Goal: Transaction & Acquisition: Purchase product/service

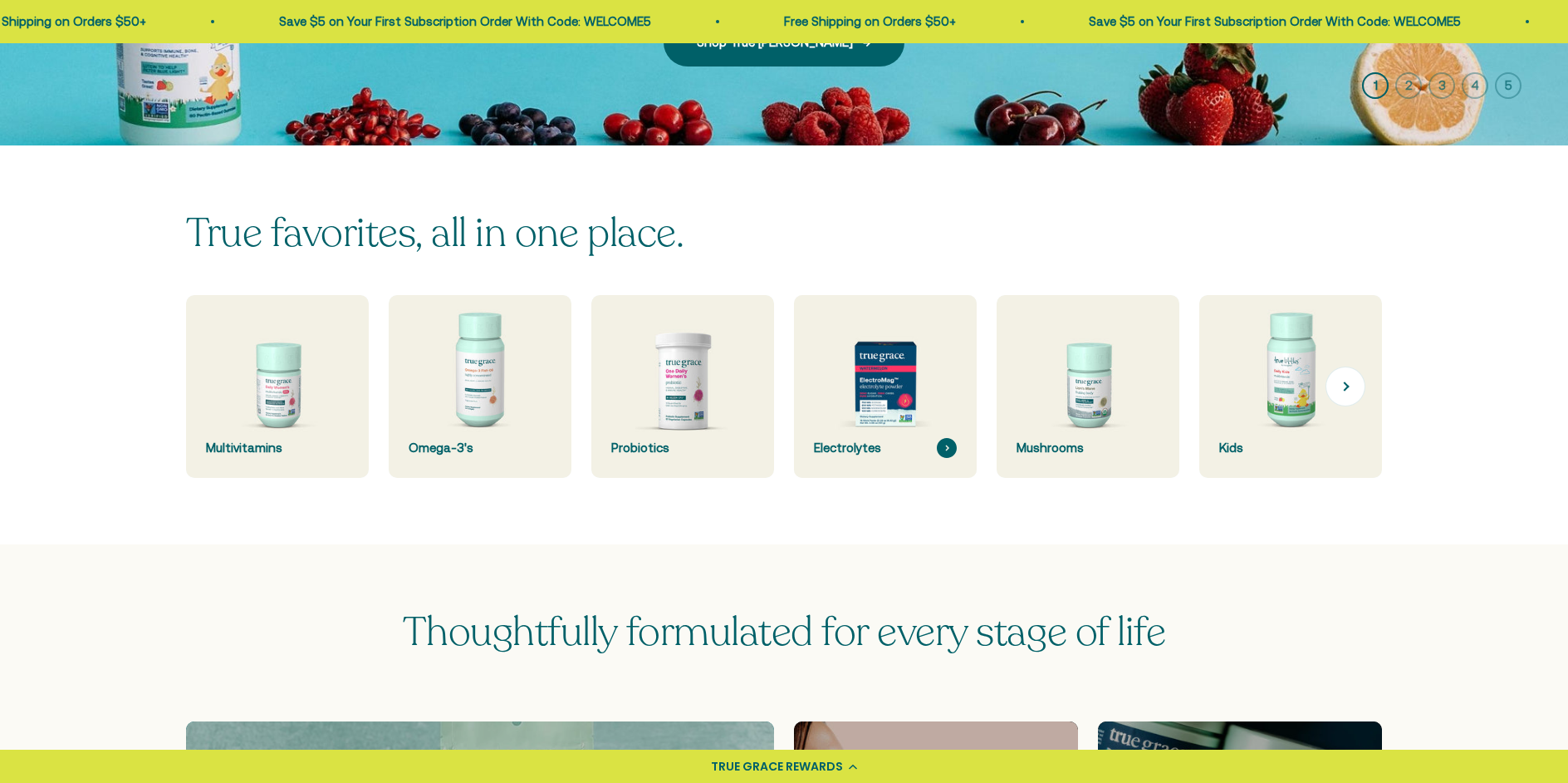
scroll to position [361, 0]
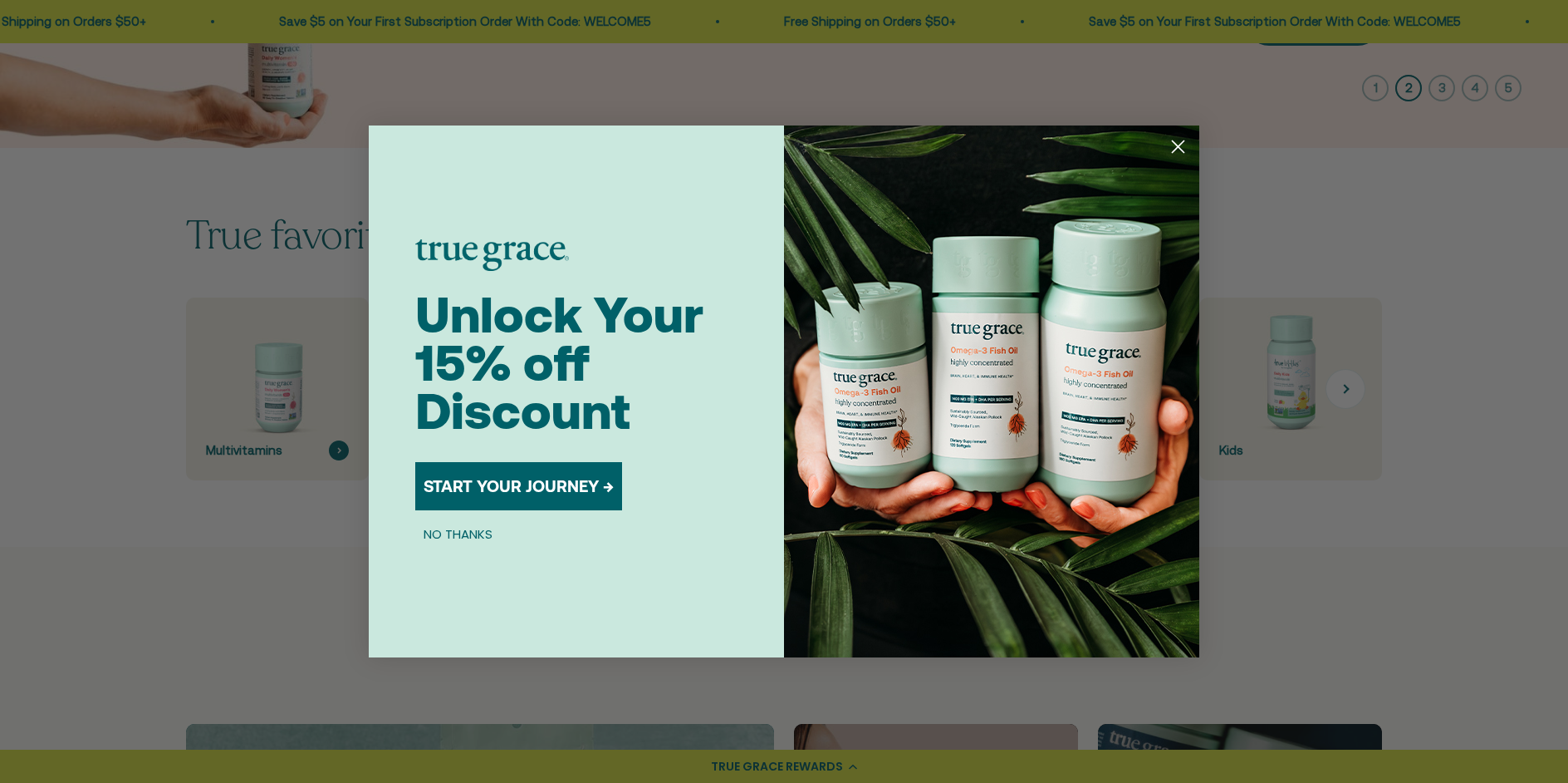
click at [264, 381] on div "Close dialog Unlock Your 15% off Discount START YOUR JOURNEY → NO THANKS Submit" at bounding box center [784, 391] width 1568 height 783
click at [1181, 139] on circle "Close dialog" at bounding box center [1178, 147] width 28 height 28
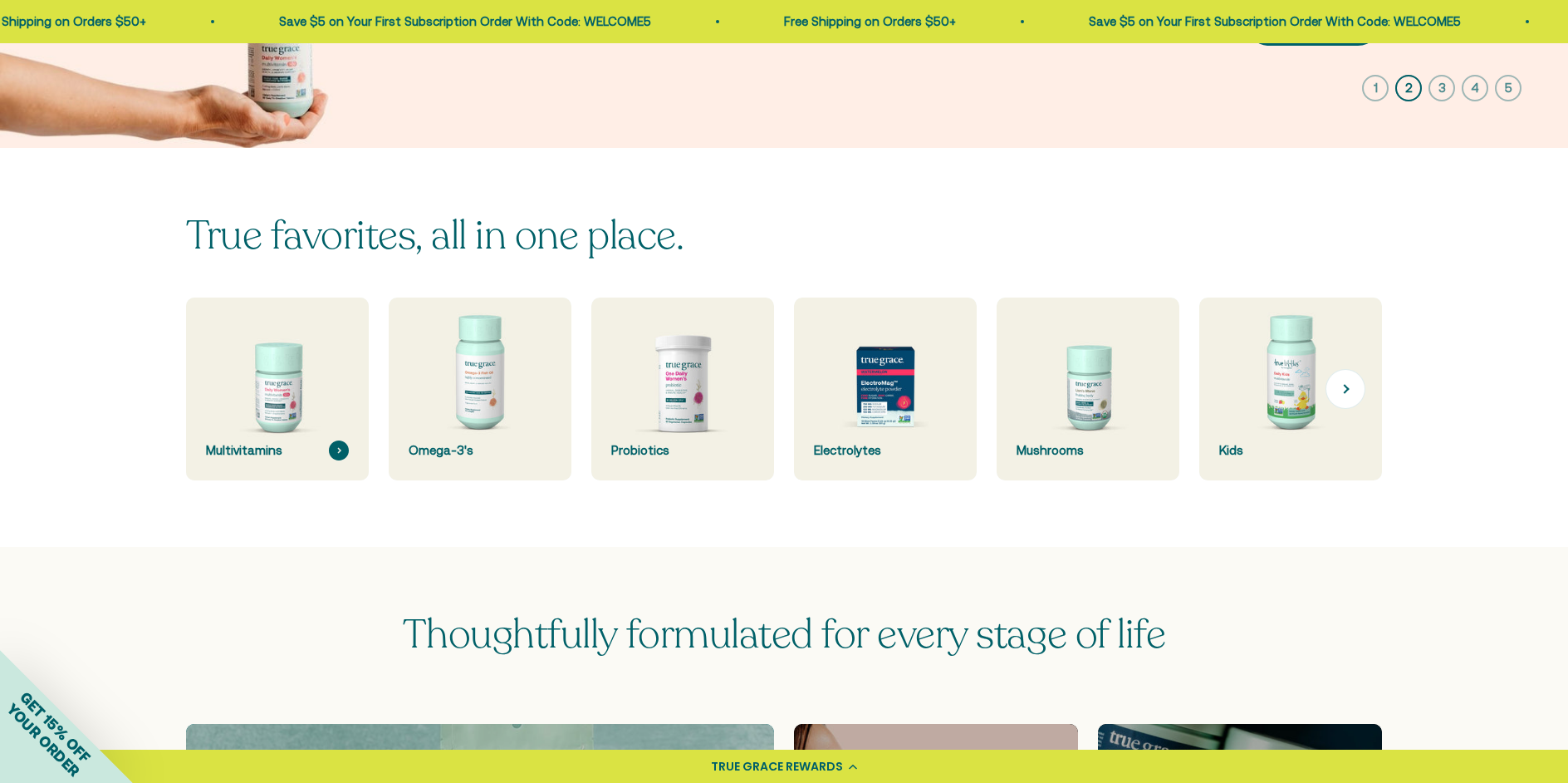
click at [317, 417] on img at bounding box center [277, 389] width 193 height 194
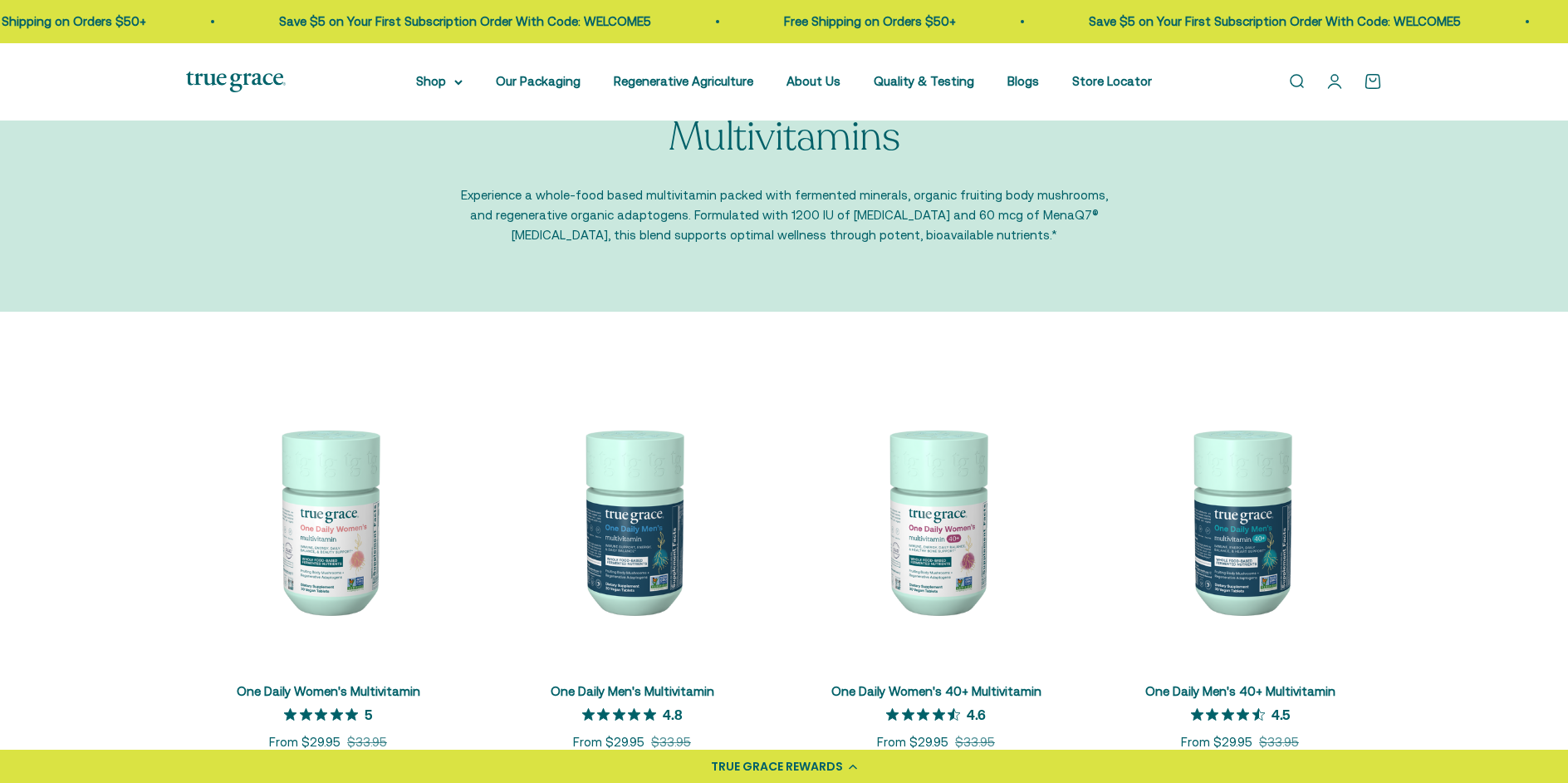
scroll to position [73, 0]
click at [353, 518] on img at bounding box center [328, 519] width 284 height 284
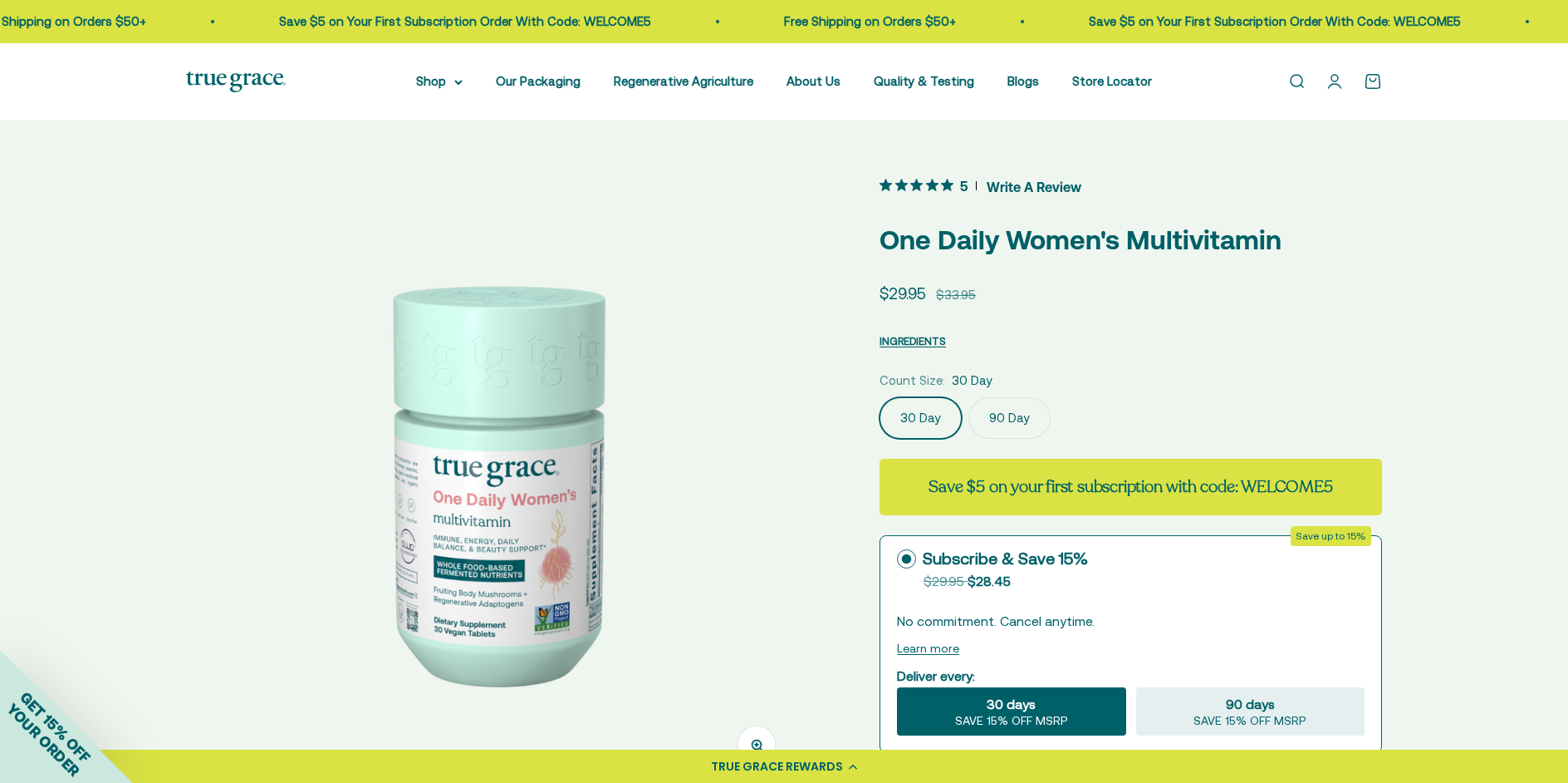
click at [591, 327] on img at bounding box center [493, 481] width 614 height 614
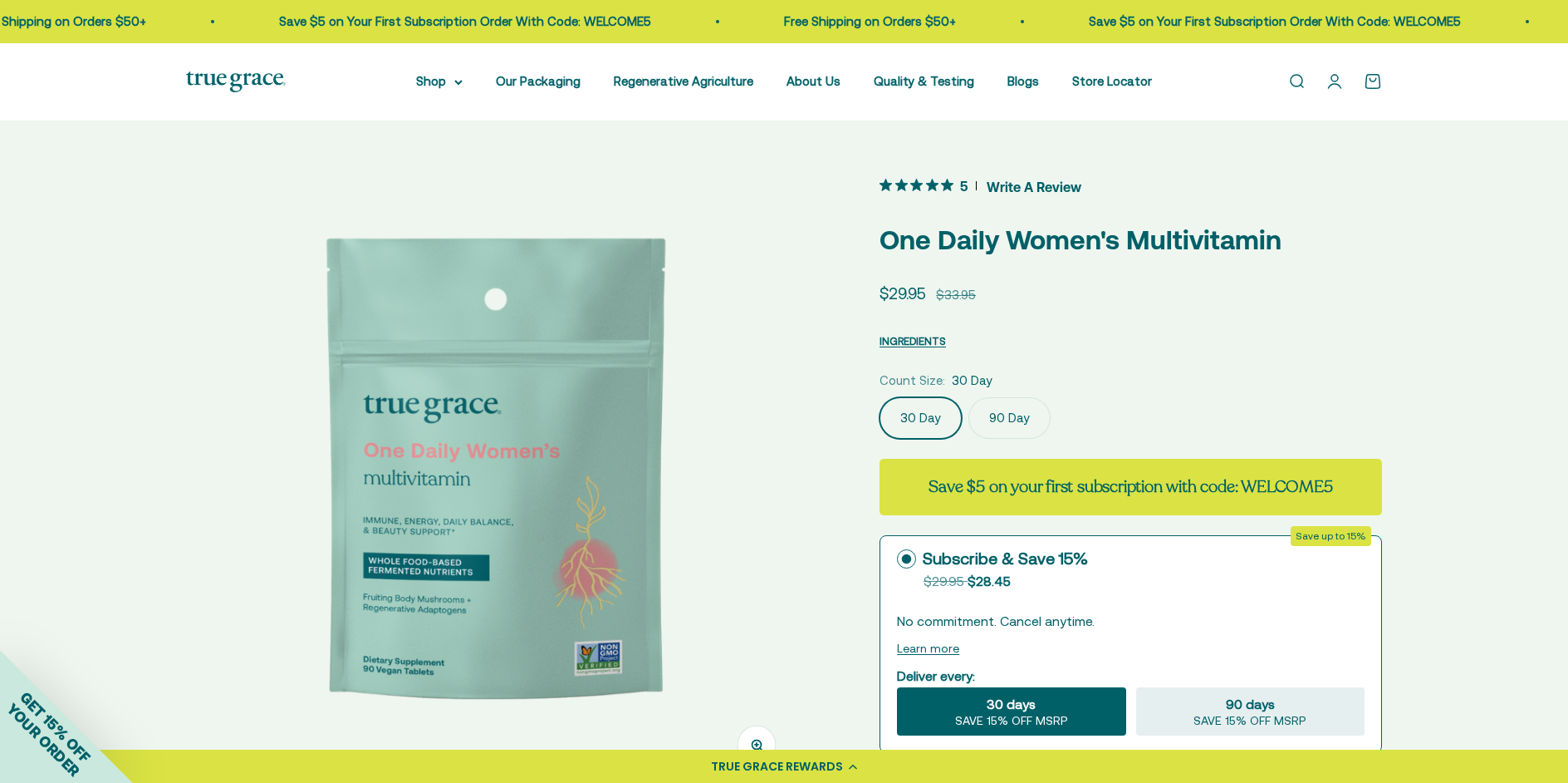
scroll to position [0, 634]
click at [592, 327] on img at bounding box center [493, 481] width 614 height 614
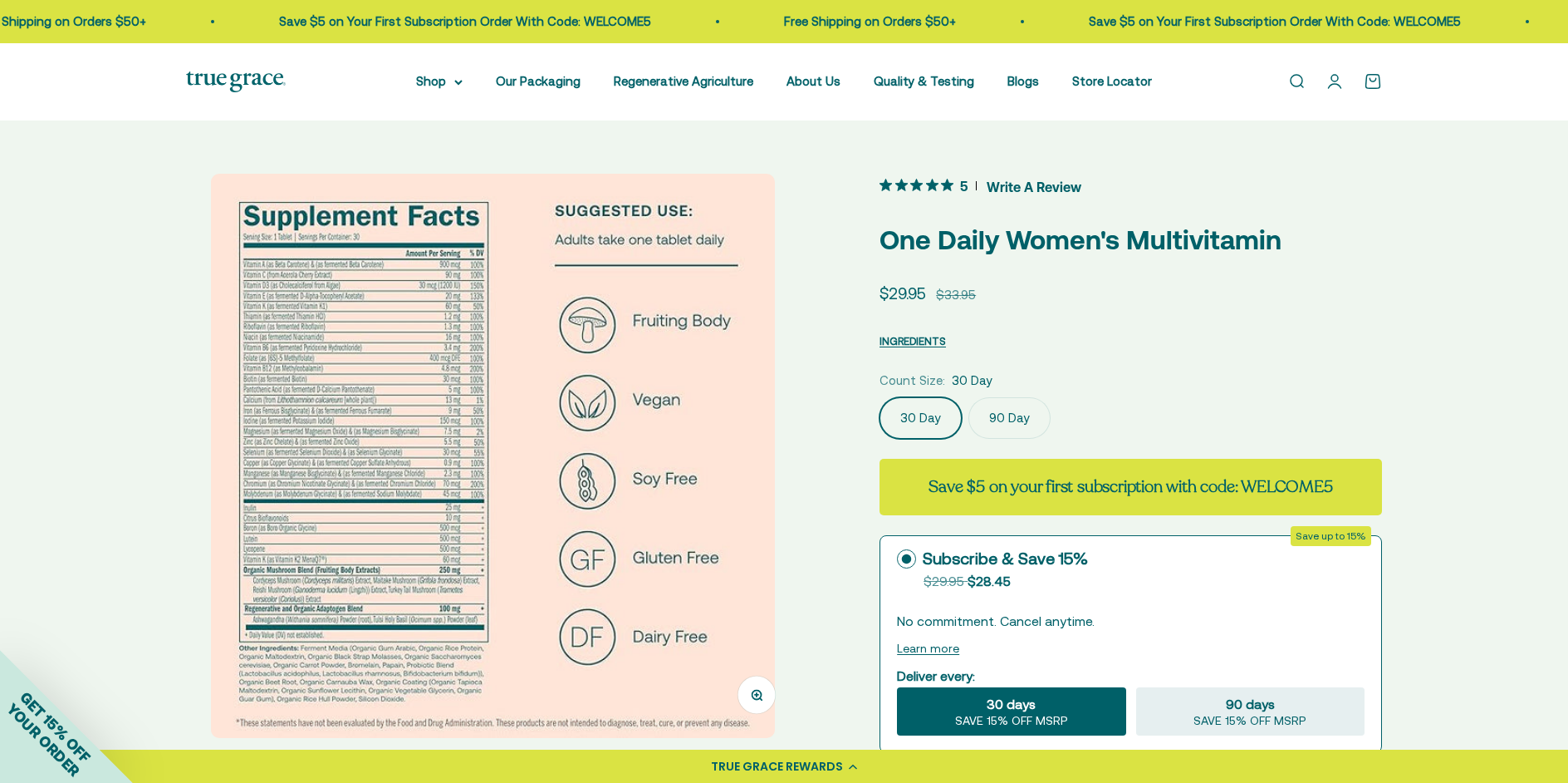
scroll to position [1, 0]
